Goal: Task Accomplishment & Management: Complete application form

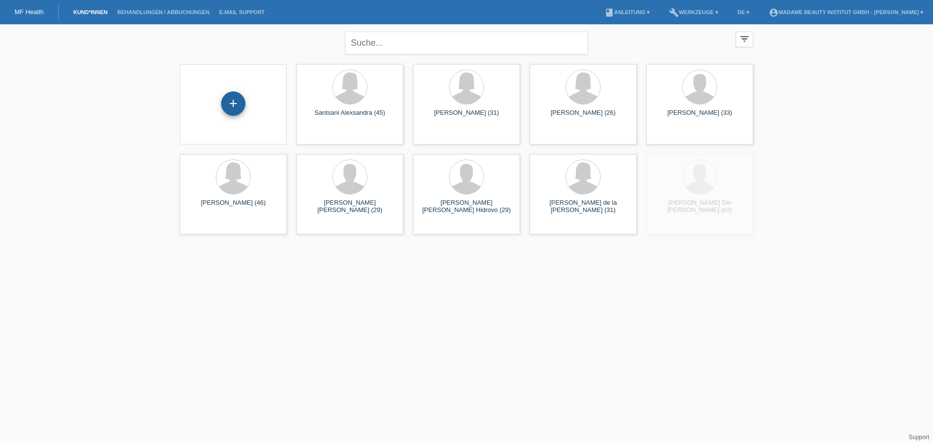
click at [229, 110] on div "+" at bounding box center [233, 103] width 24 height 24
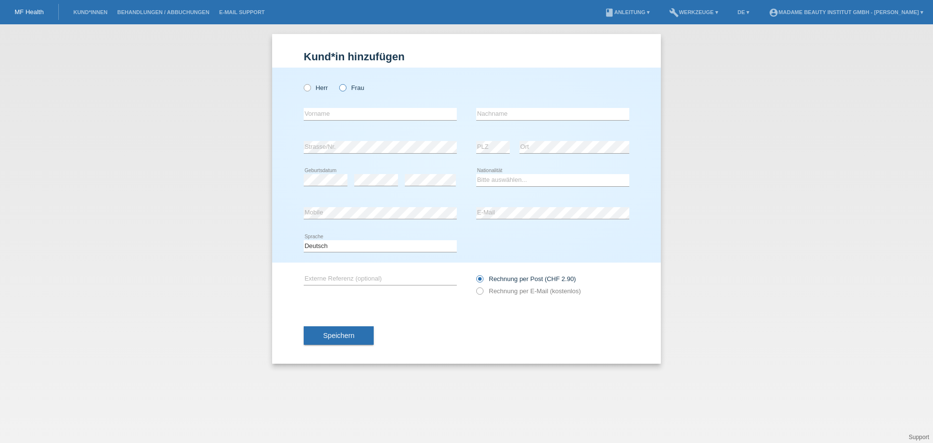
click at [338, 83] on icon at bounding box center [338, 83] width 0 height 0
click at [342, 88] on input "Frau" at bounding box center [342, 87] width 6 height 6
radio input "true"
click at [330, 117] on input "text" at bounding box center [380, 114] width 153 height 12
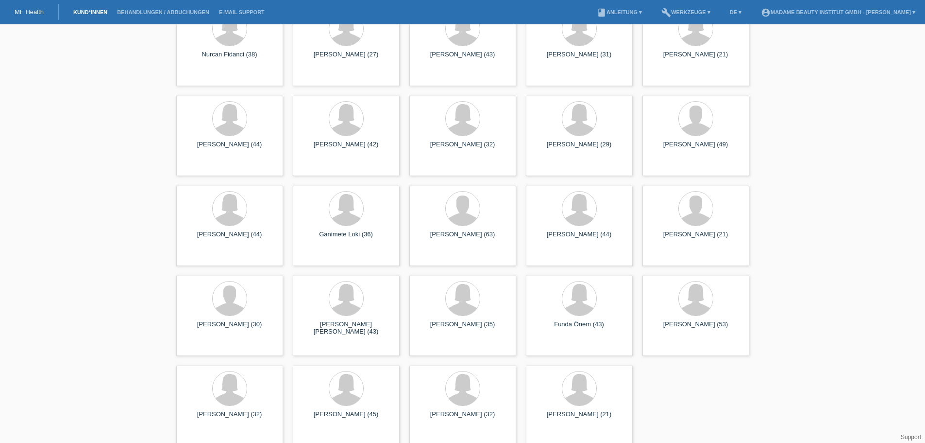
scroll to position [246, 0]
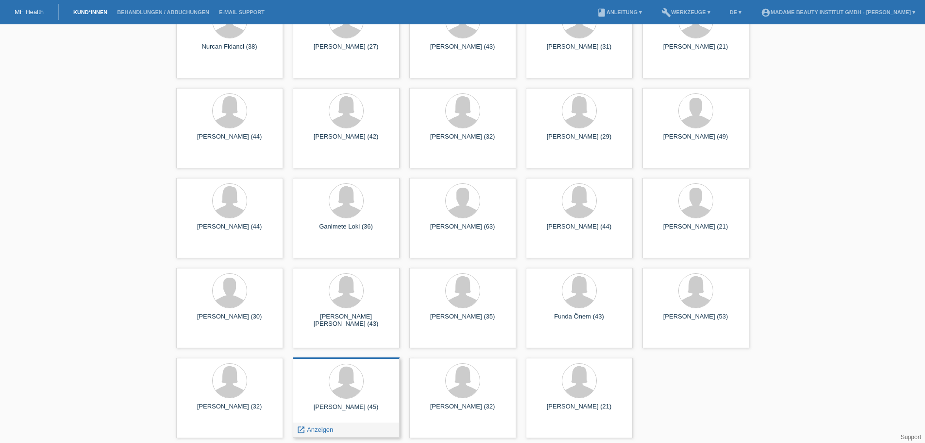
click at [345, 402] on div "Diana Petrovic (45) launch Anzeigen" at bounding box center [346, 397] width 107 height 80
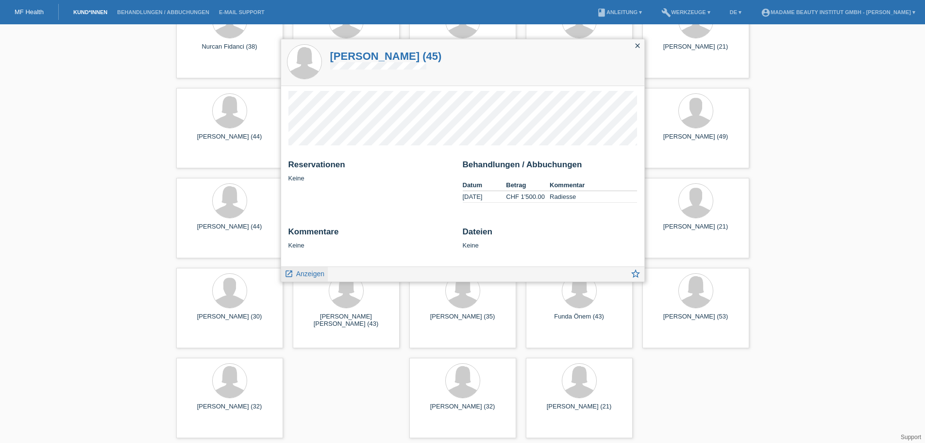
click at [310, 276] on span "Anzeigen" at bounding box center [310, 274] width 28 height 8
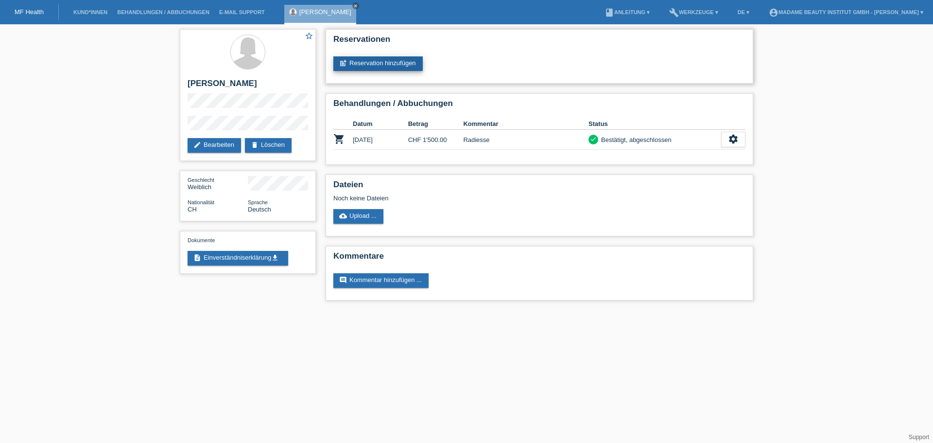
click at [387, 60] on link "post_add Reservation hinzufügen" at bounding box center [377, 63] width 89 height 15
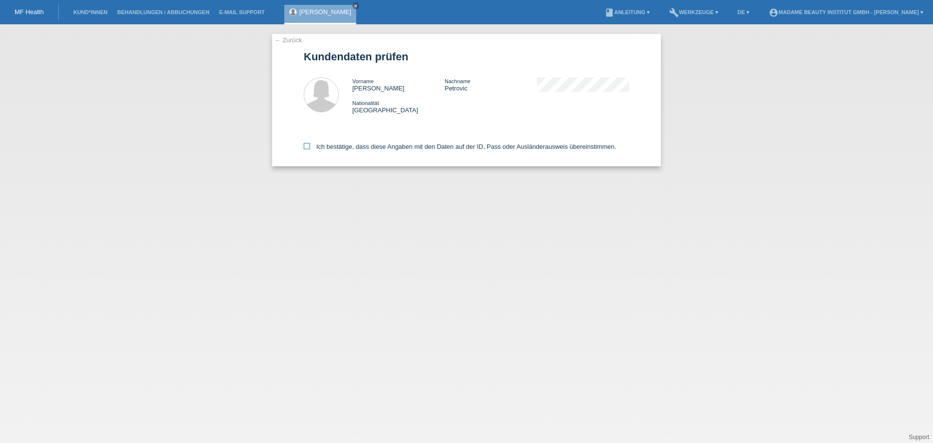
click at [308, 145] on icon at bounding box center [307, 146] width 6 height 6
click at [308, 145] on input "Ich bestätige, dass diese Angaben mit den Daten auf der ID, Pass oder Ausländer…" at bounding box center [307, 146] width 6 height 6
checkbox input "true"
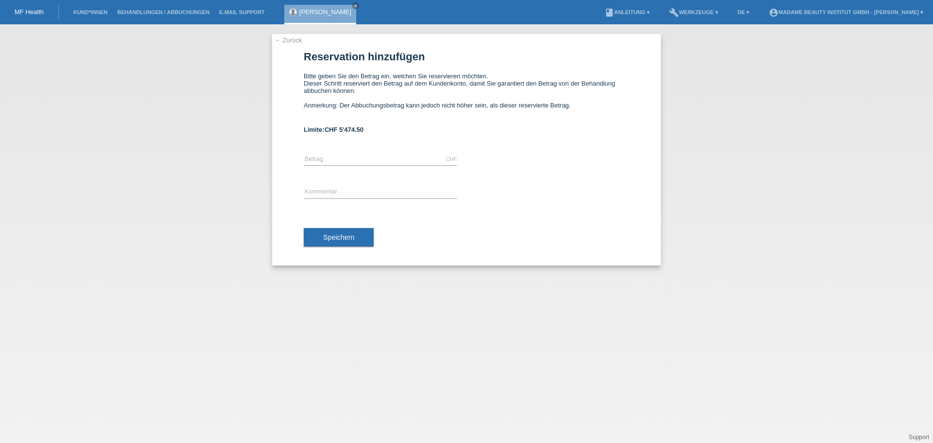
click at [382, 151] on div "CHF error [GEOGRAPHIC_DATA]" at bounding box center [380, 159] width 153 height 33
click at [376, 158] on input "text" at bounding box center [380, 159] width 153 height 12
type input "500.00"
click at [323, 185] on div "error Kommentar" at bounding box center [380, 192] width 153 height 33
click at [321, 190] on input "text" at bounding box center [380, 192] width 153 height 12
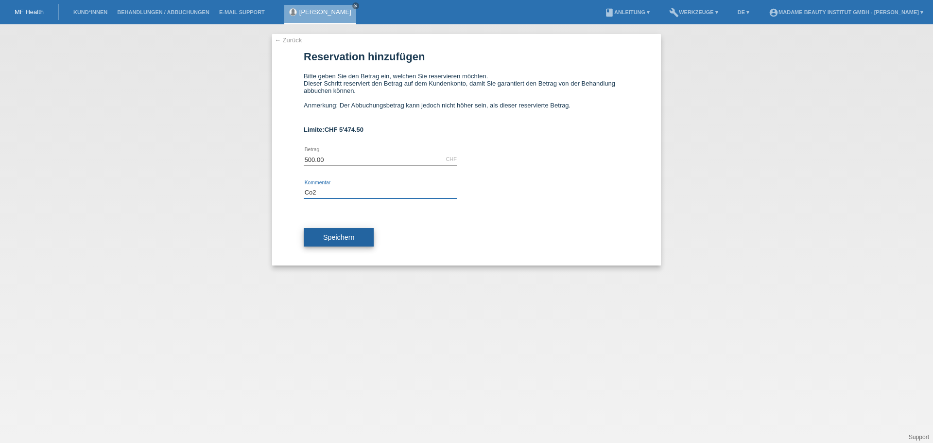
type input "Co2"
click at [341, 230] on button "Speichern" at bounding box center [339, 237] width 70 height 18
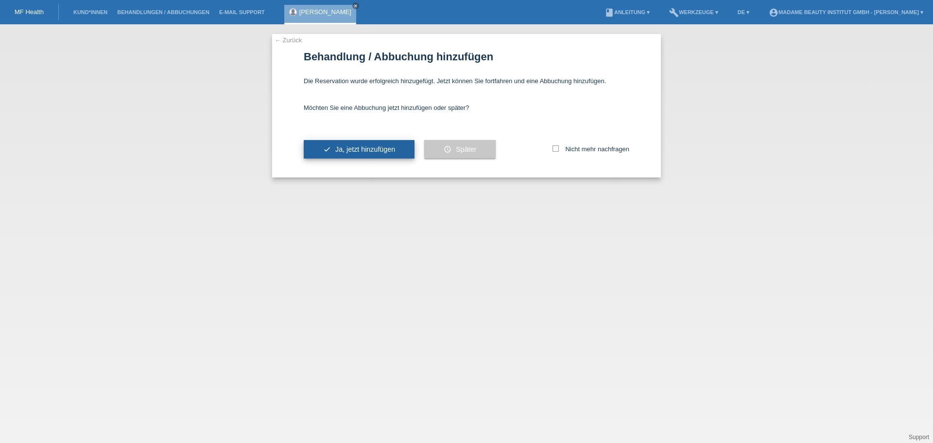
click at [360, 154] on button "check Ja, jetzt hinzufügen" at bounding box center [359, 149] width 111 height 18
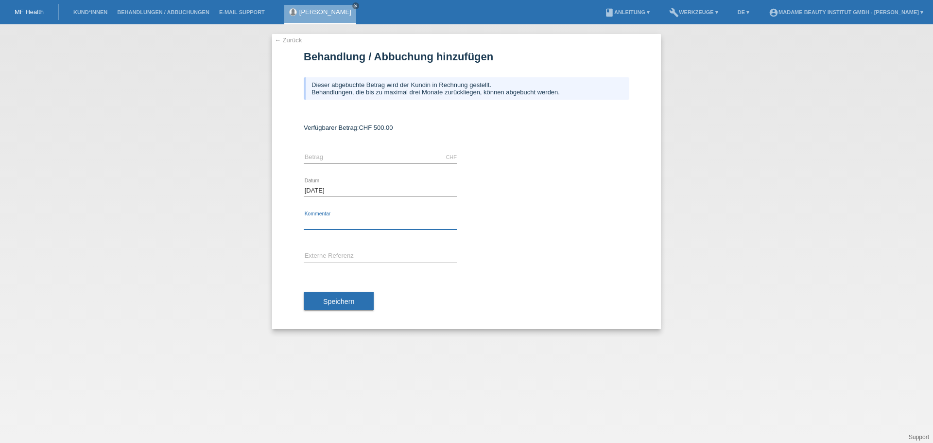
click at [386, 222] on input "text" at bounding box center [380, 223] width 153 height 12
type input "Co2"
click at [355, 158] on input "text" at bounding box center [380, 157] width 153 height 12
type input "500.00"
click at [345, 299] on span "Speichern" at bounding box center [338, 301] width 31 height 8
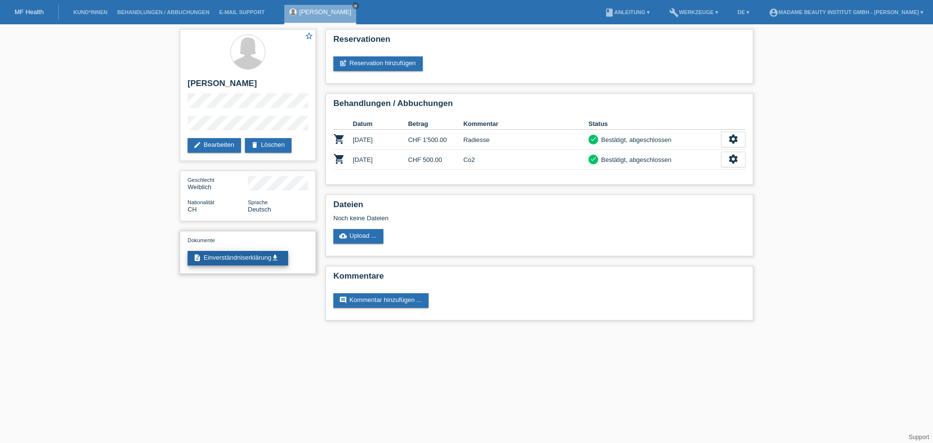
click at [248, 259] on link "description Einverständniserklärung get_app" at bounding box center [238, 258] width 101 height 15
